Goal: Information Seeking & Learning: Learn about a topic

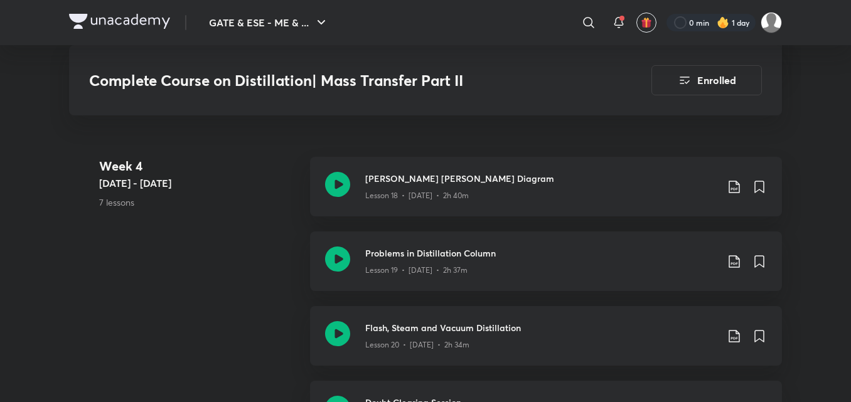
scroll to position [2236, 0]
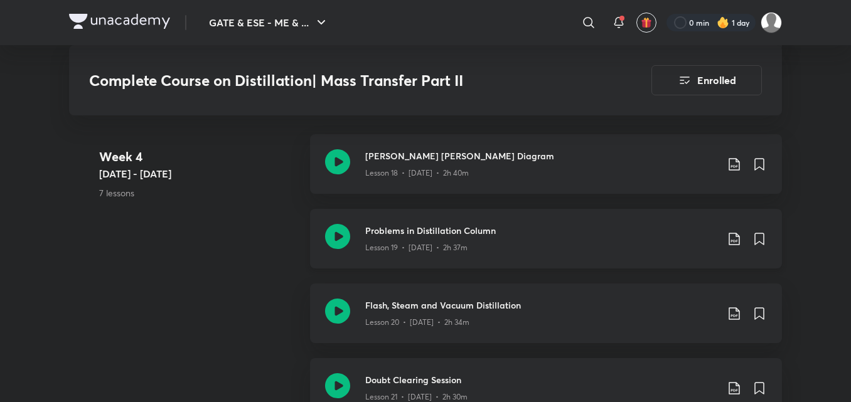
click at [336, 236] on icon at bounding box center [337, 236] width 25 height 25
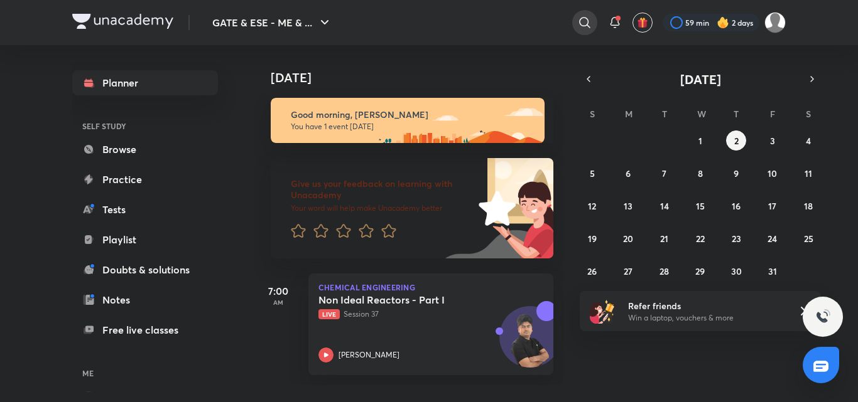
click at [578, 21] on icon at bounding box center [584, 22] width 15 height 15
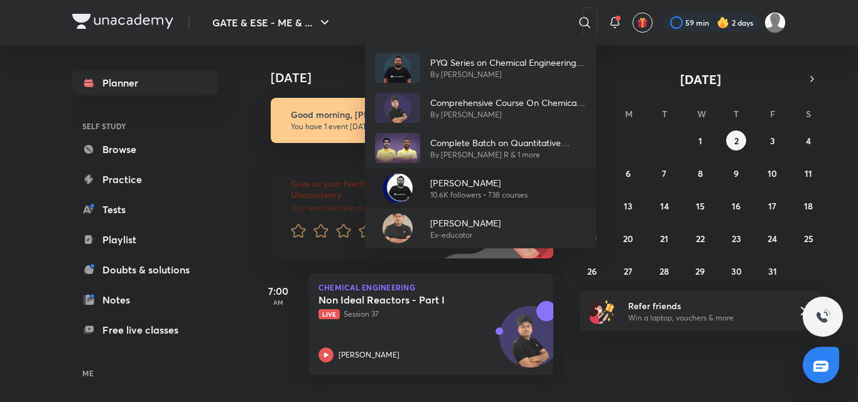
click at [438, 193] on p "10.6K followers • 738 courses" at bounding box center [478, 195] width 97 height 11
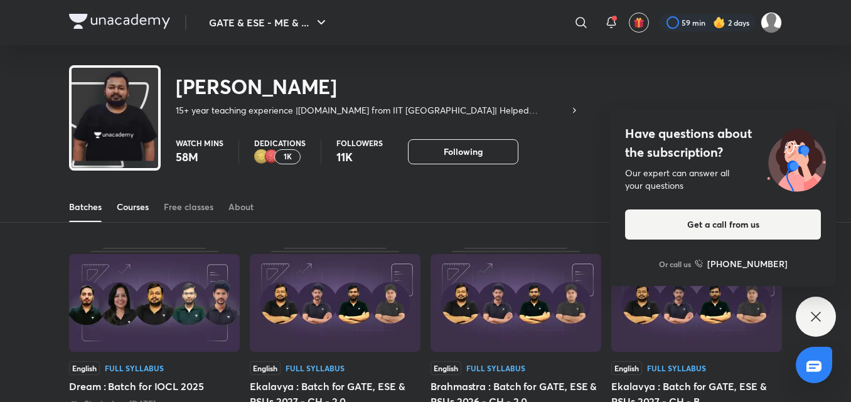
click at [140, 205] on div "Courses" at bounding box center [133, 207] width 32 height 13
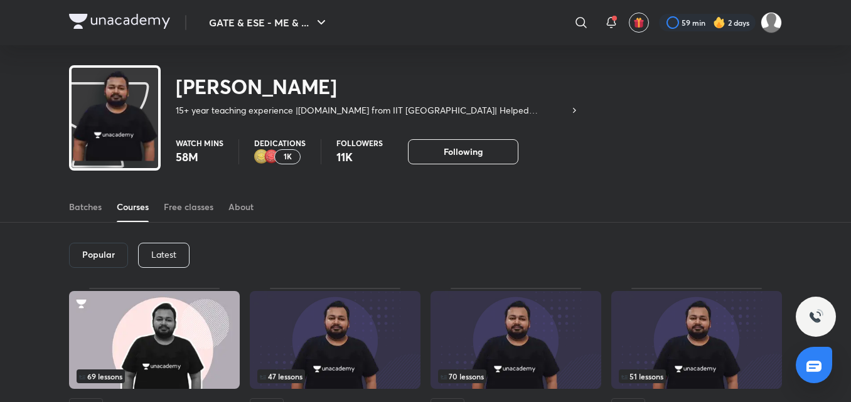
click at [166, 255] on p "Latest" at bounding box center [163, 255] width 25 height 10
click at [164, 259] on h6 "Latest" at bounding box center [163, 255] width 26 height 10
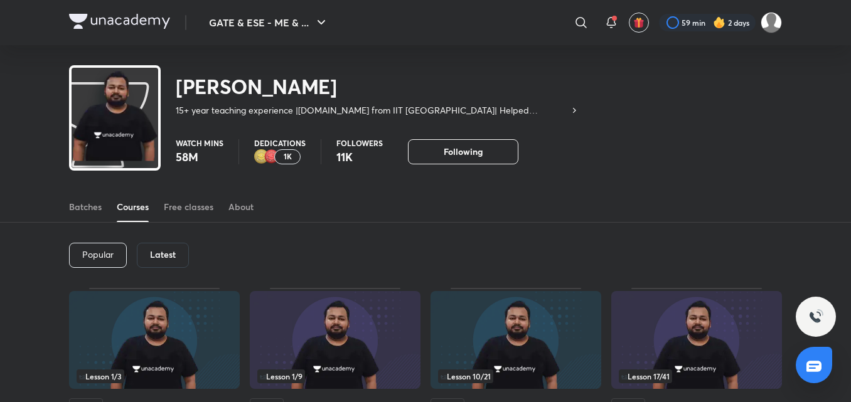
click at [169, 258] on h6 "Latest" at bounding box center [163, 255] width 26 height 10
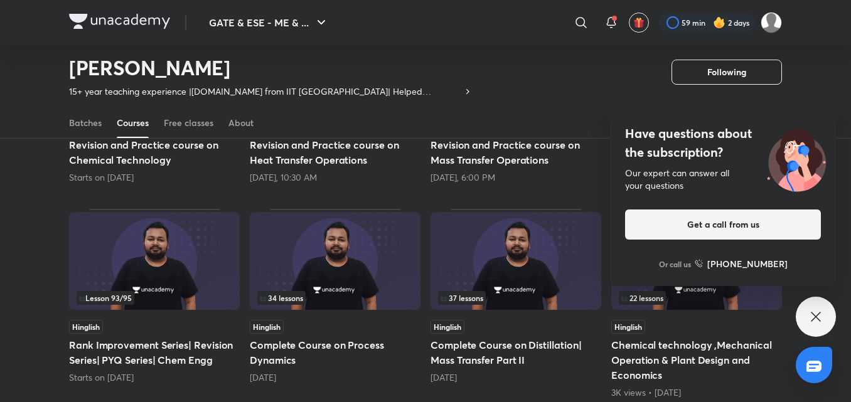
scroll to position [247, 0]
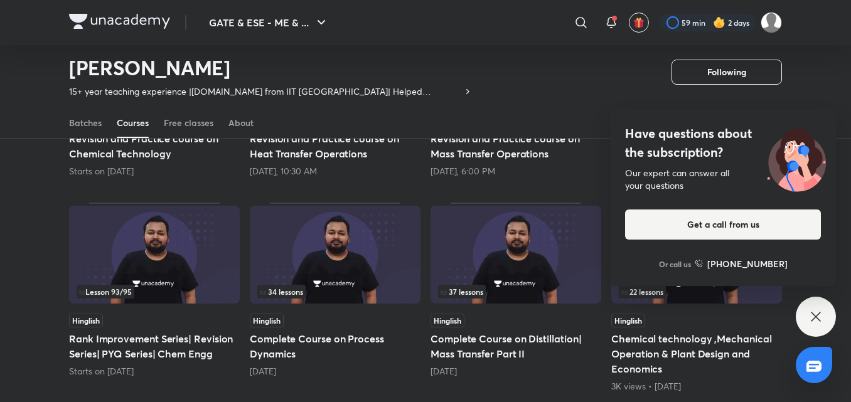
click at [816, 319] on icon at bounding box center [816, 317] width 15 height 15
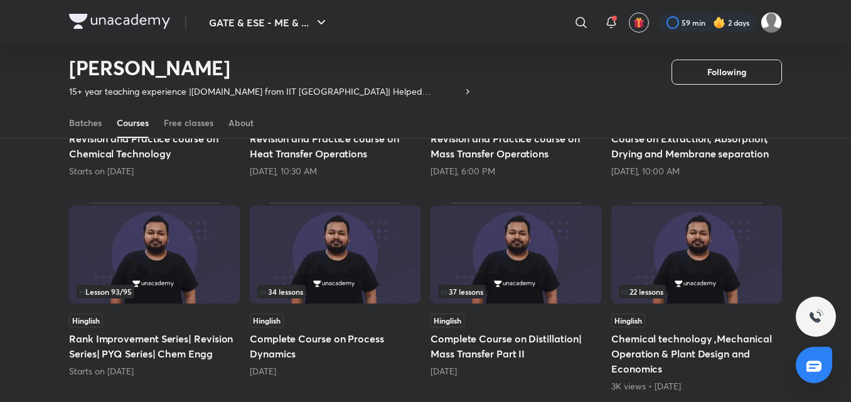
click at [502, 256] on img at bounding box center [516, 255] width 171 height 98
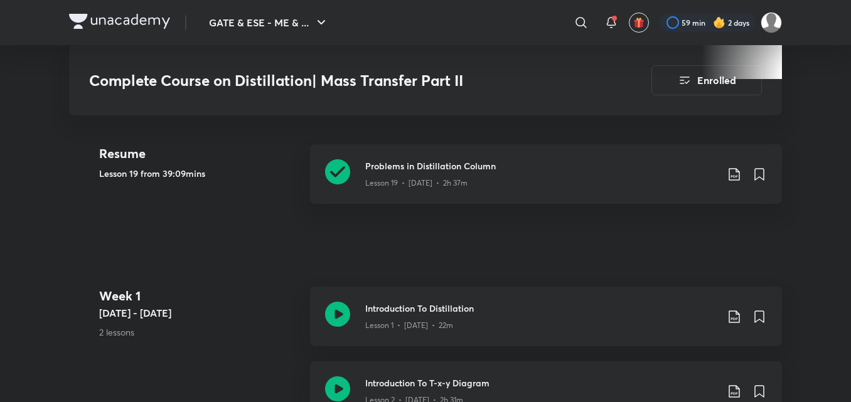
scroll to position [617, 0]
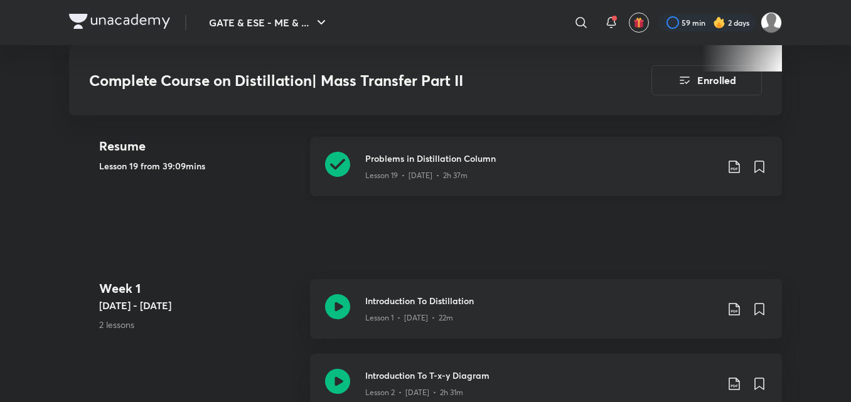
click at [380, 159] on h3 "Problems in Distillation Column" at bounding box center [541, 158] width 352 height 13
